Goal: Connect with others: Establish contact or relationships with other users

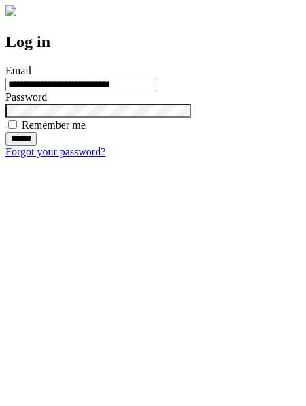
type input "**********"
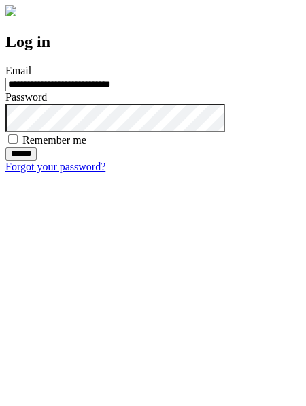
click at [37, 161] on input "******" at bounding box center [20, 154] width 31 height 14
